Goal: Task Accomplishment & Management: Use online tool/utility

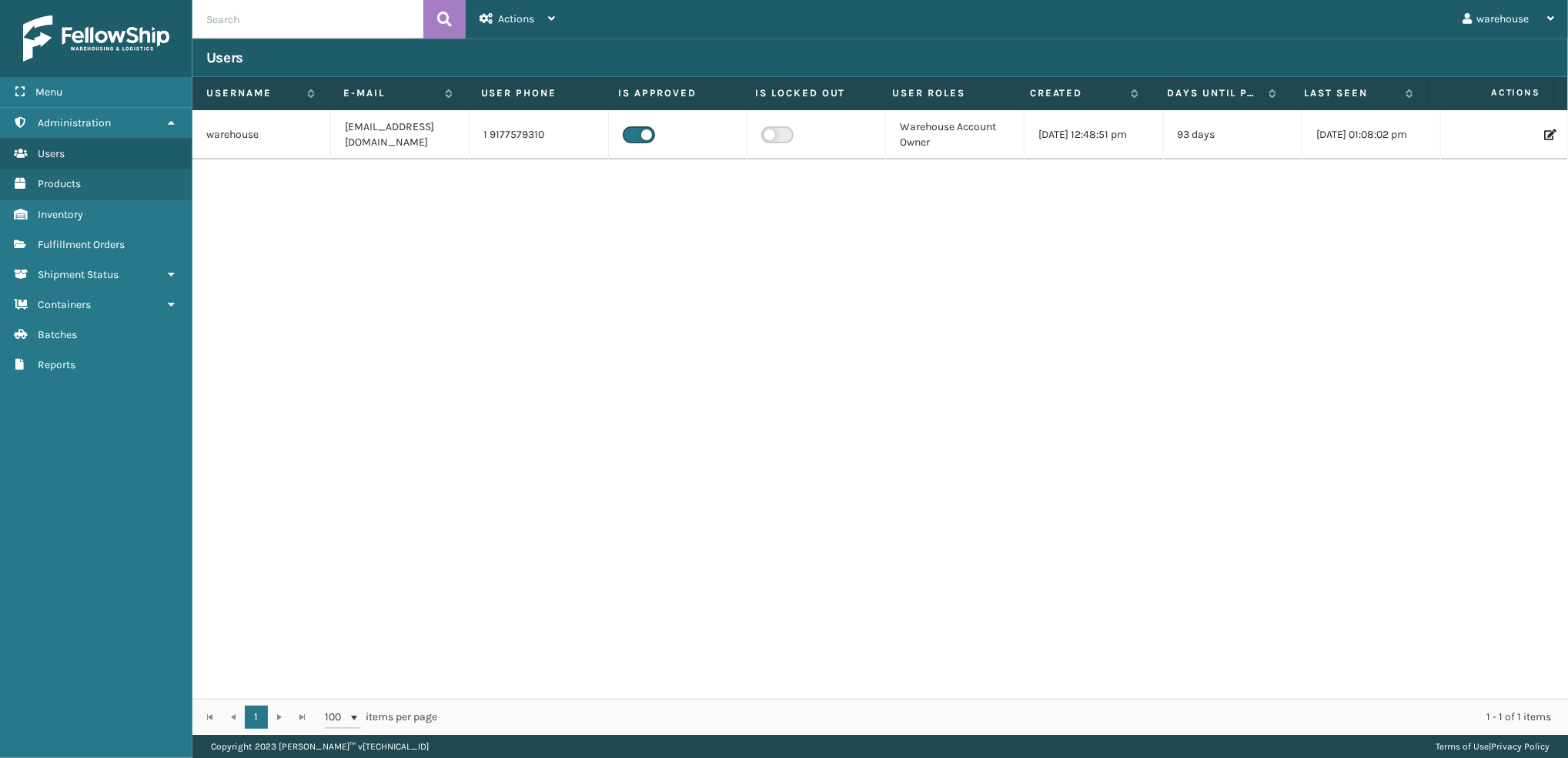
click at [126, 260] on link "Shipment Status" at bounding box center [96, 274] width 192 height 30
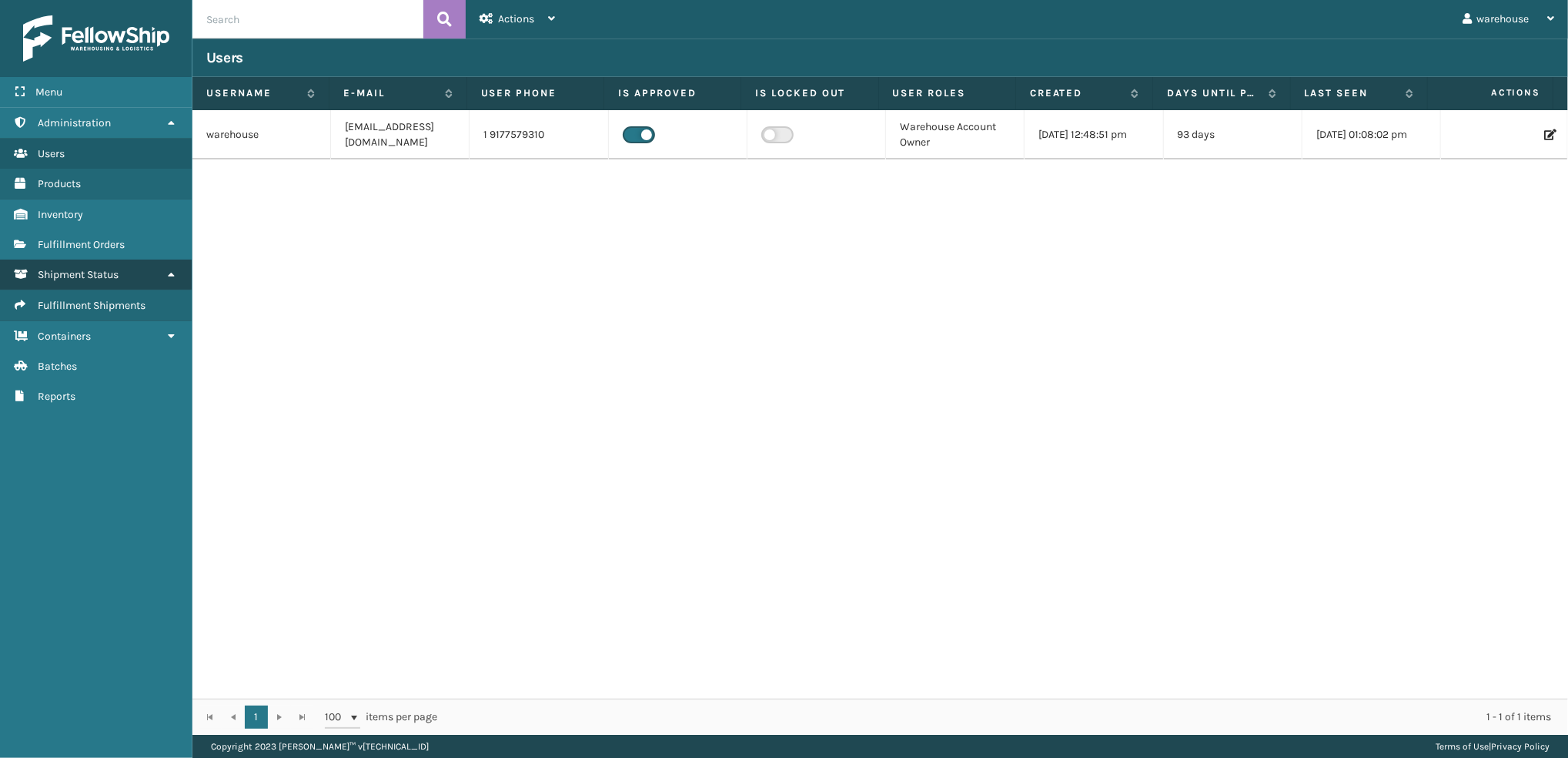
click at [129, 251] on link "Fulfillment Orders" at bounding box center [96, 244] width 192 height 30
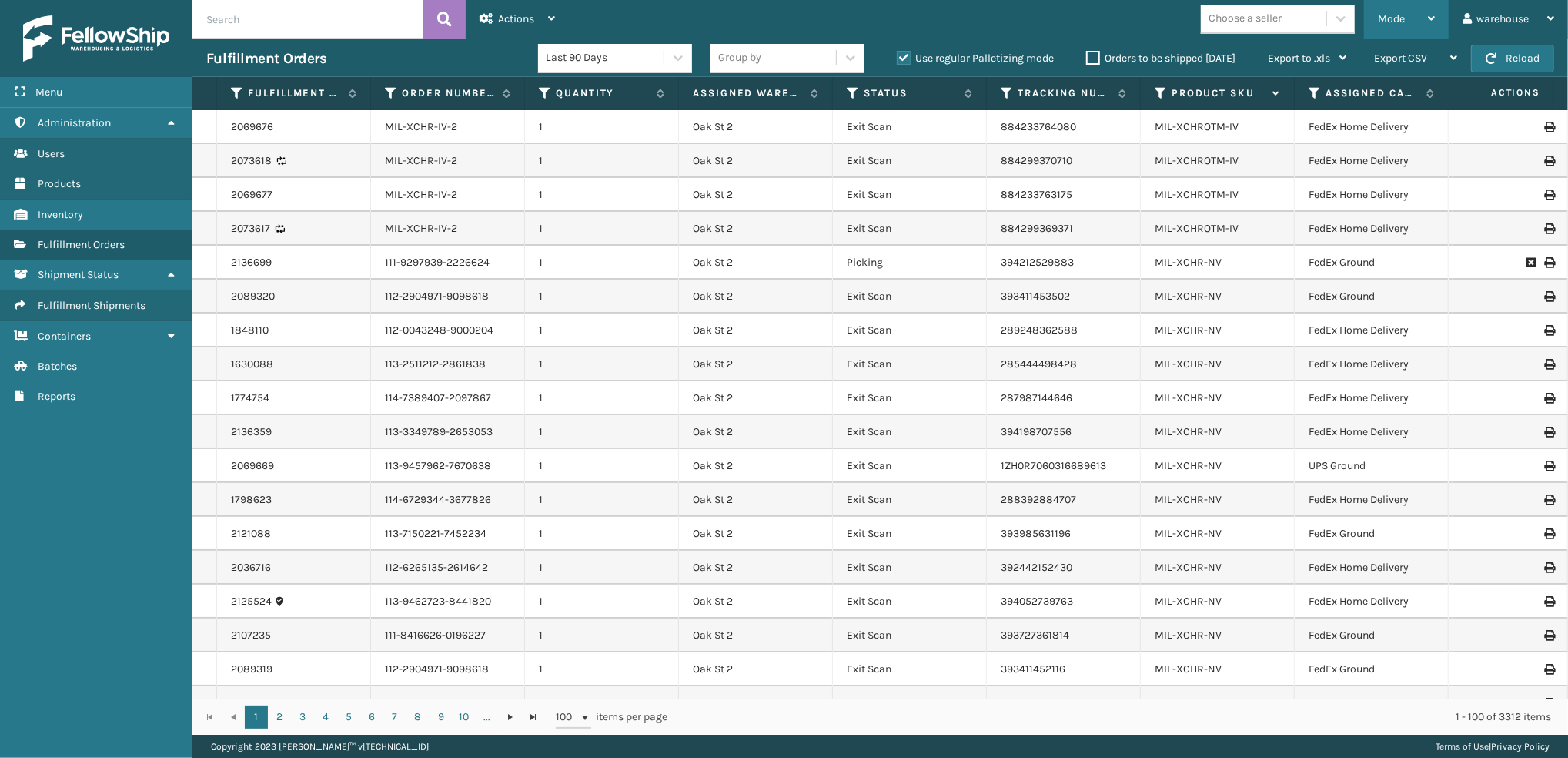
click at [1394, 21] on span "Mode" at bounding box center [1391, 18] width 27 height 13
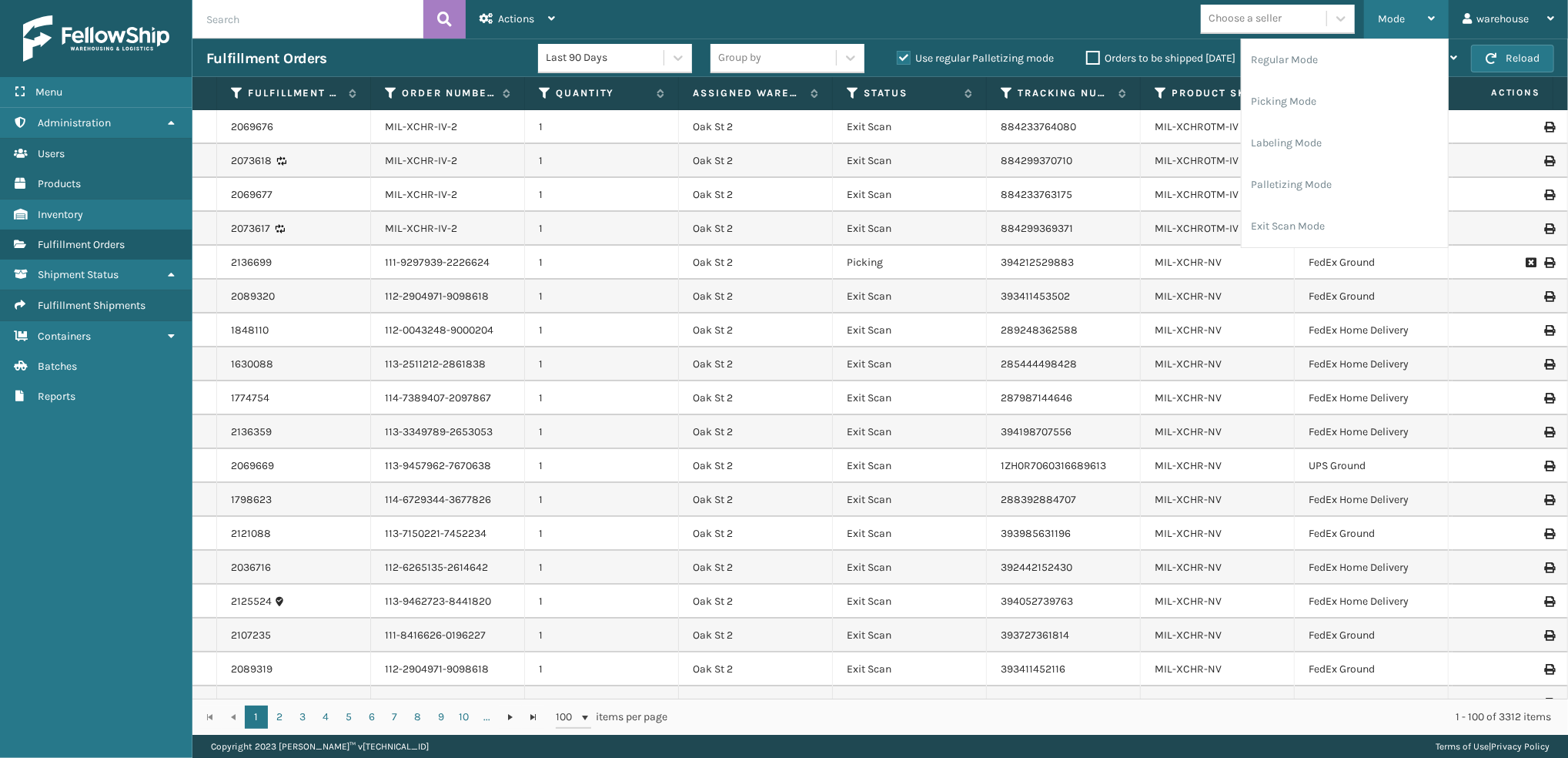
click at [1336, 146] on li "Labeling Mode" at bounding box center [1344, 143] width 206 height 42
